Goal: Information Seeking & Learning: Learn about a topic

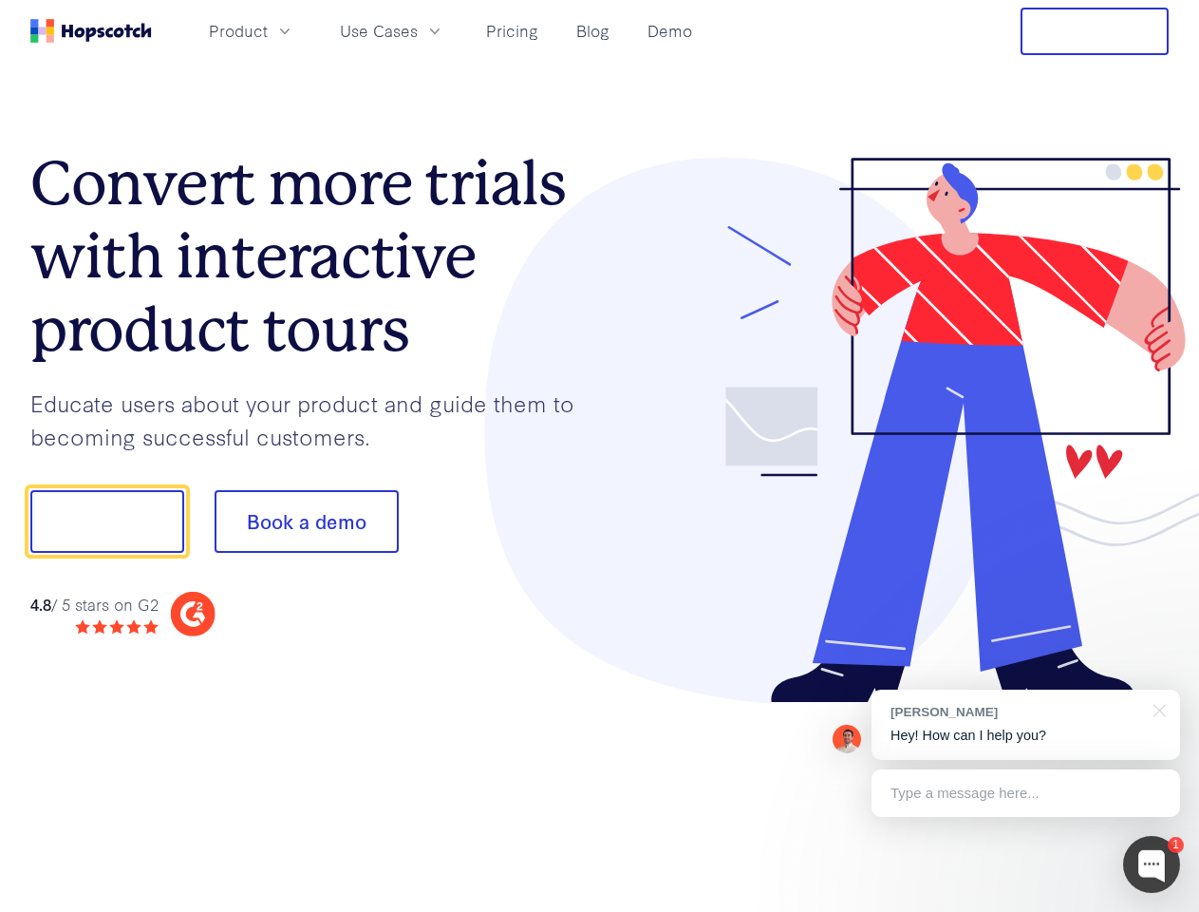
click at [600, 456] on div at bounding box center [885, 431] width 570 height 546
click at [268, 30] on span "Product" at bounding box center [238, 31] width 59 height 24
click at [418, 30] on span "Use Cases" at bounding box center [379, 31] width 78 height 24
click at [1095, 31] on button "Free Trial" at bounding box center [1095, 31] width 148 height 47
click at [106, 521] on button "Show me!" at bounding box center [107, 521] width 154 height 63
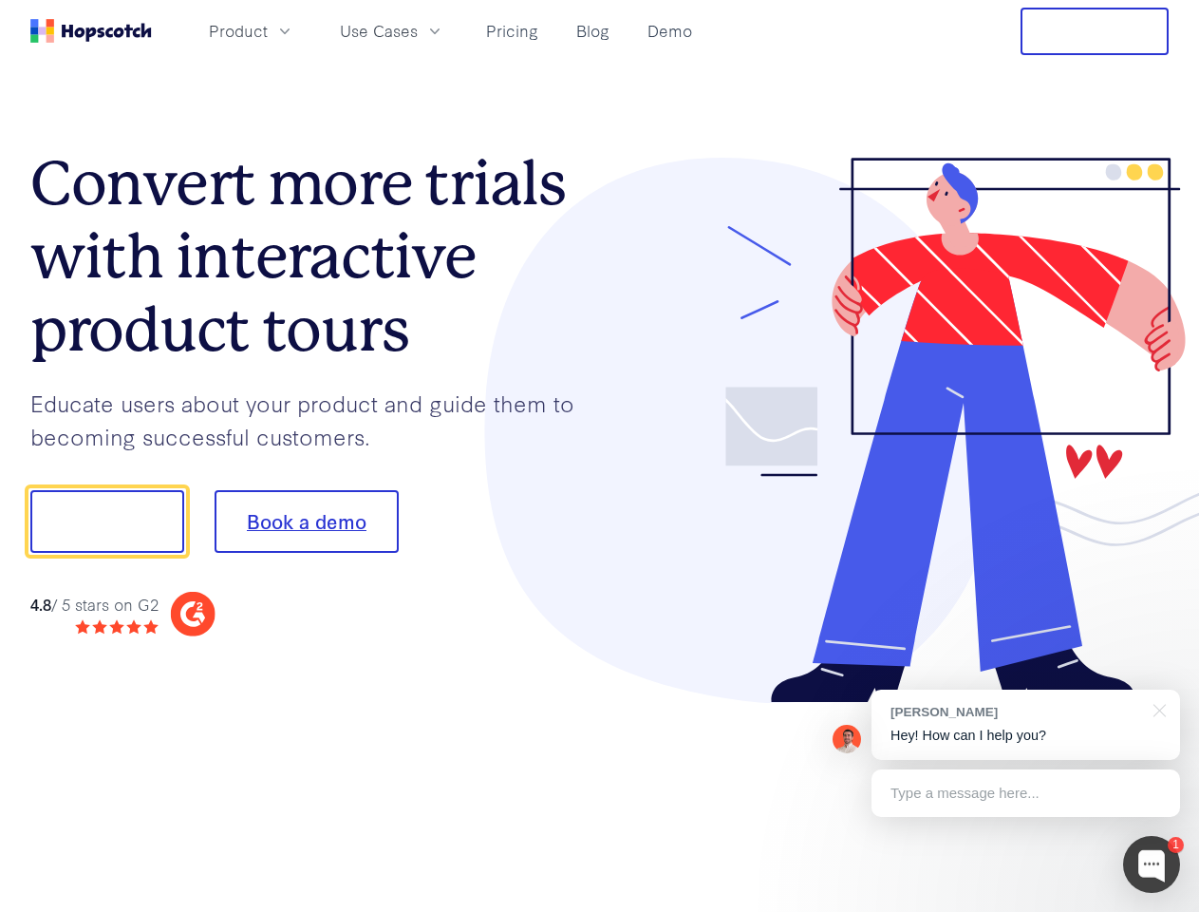
click at [306, 521] on button "Book a demo" at bounding box center [307, 521] width 184 height 63
click at [1152, 864] on div at bounding box center [1151, 864] width 57 height 57
click at [1026, 725] on div "[PERSON_NAME] Hey! How can I help you?" at bounding box center [1026, 724] width 309 height 70
click at [1157, 708] on div at bounding box center [1002, 518] width 356 height 633
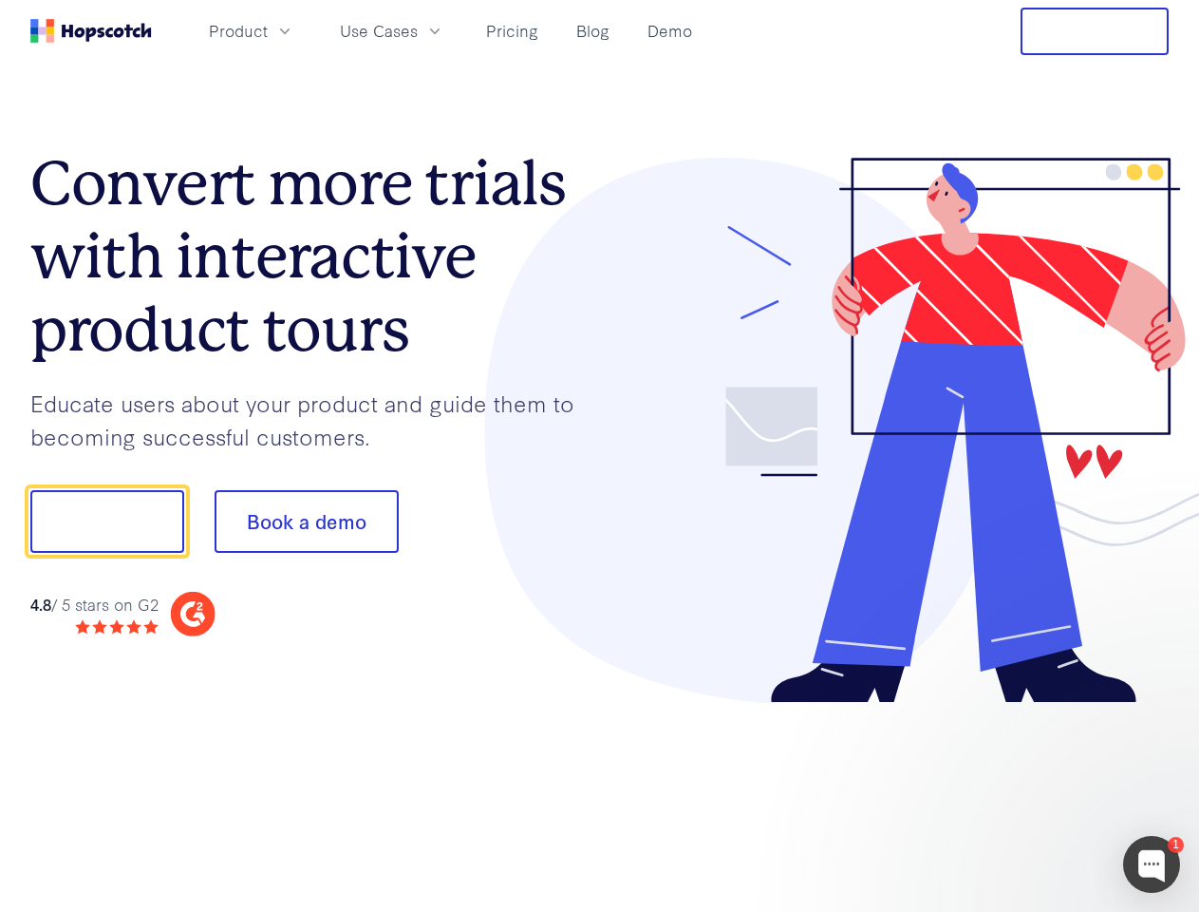
click at [1026, 793] on div at bounding box center [1002, 646] width 356 height 379
